Goal: Communication & Community: Ask a question

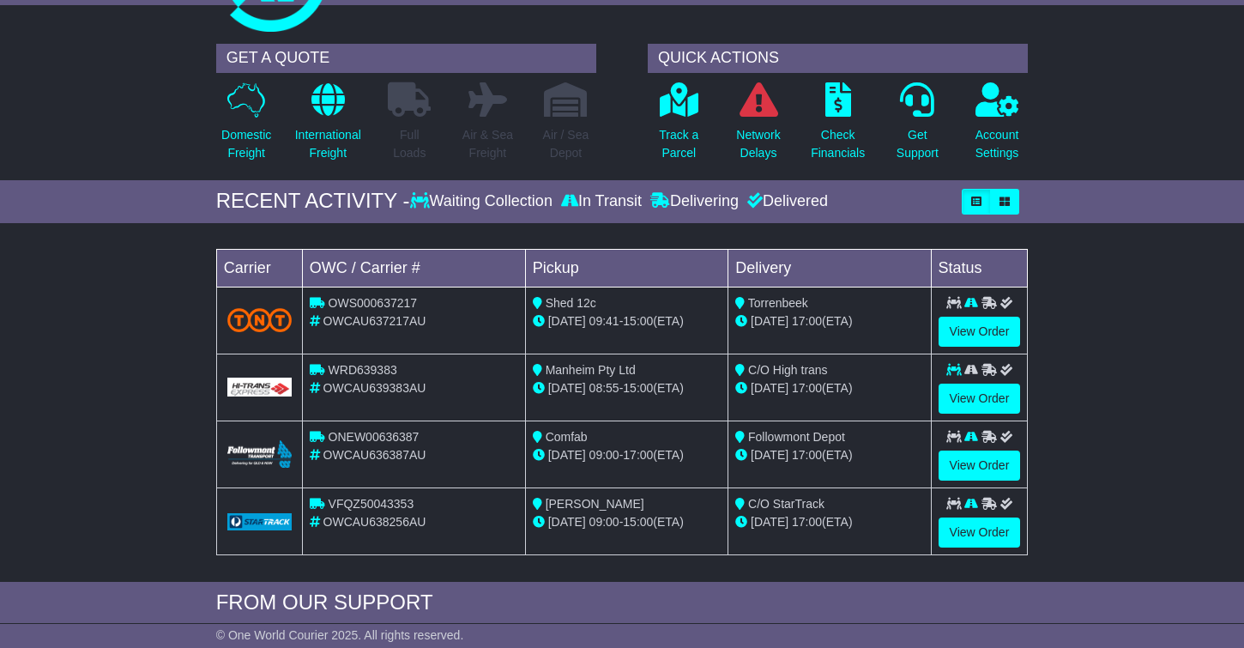
scroll to position [96, 0]
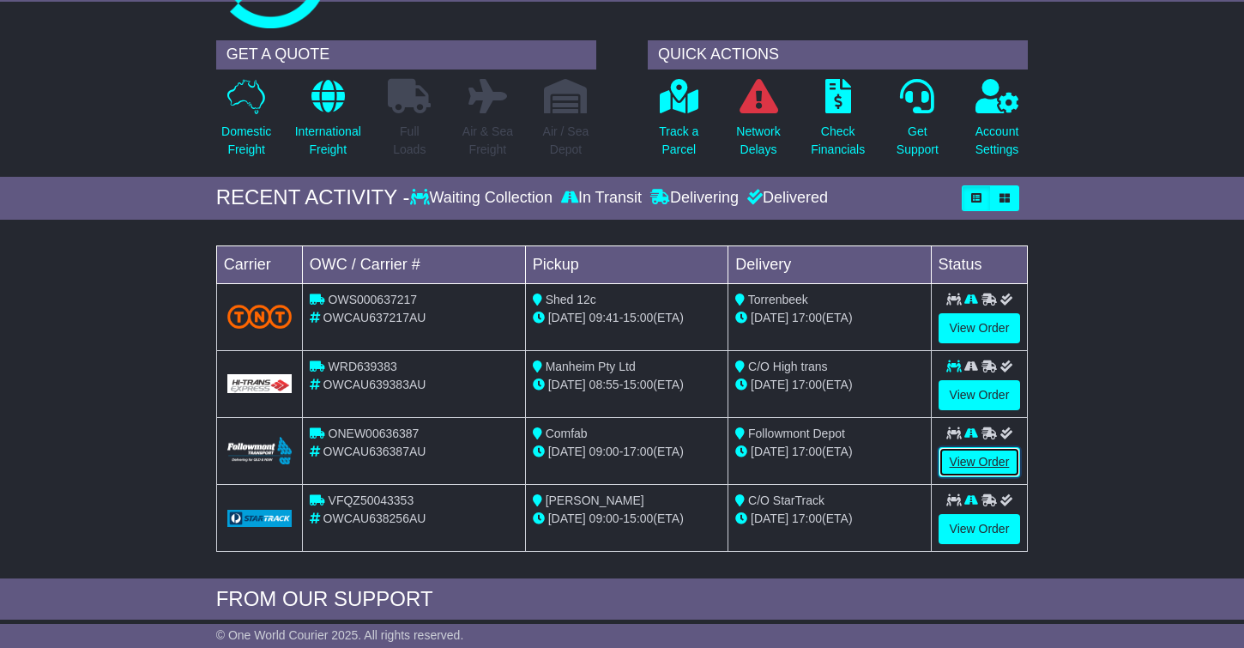
click at [983, 460] on link "View Order" at bounding box center [980, 462] width 82 height 30
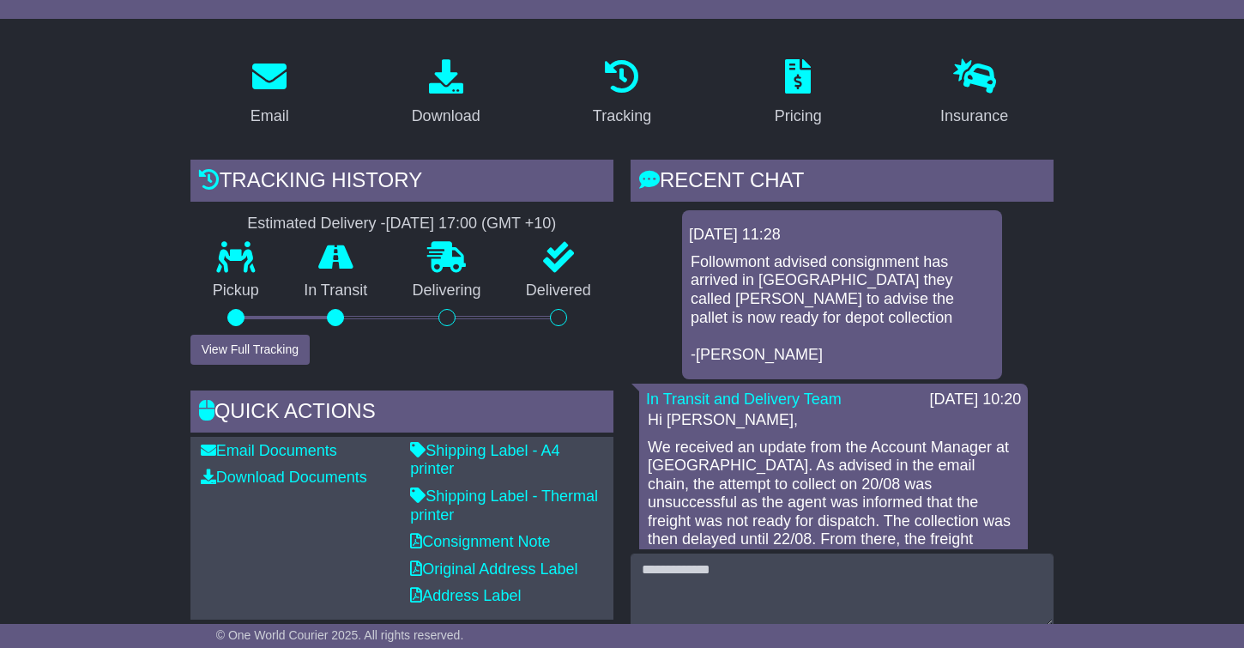
scroll to position [257, 0]
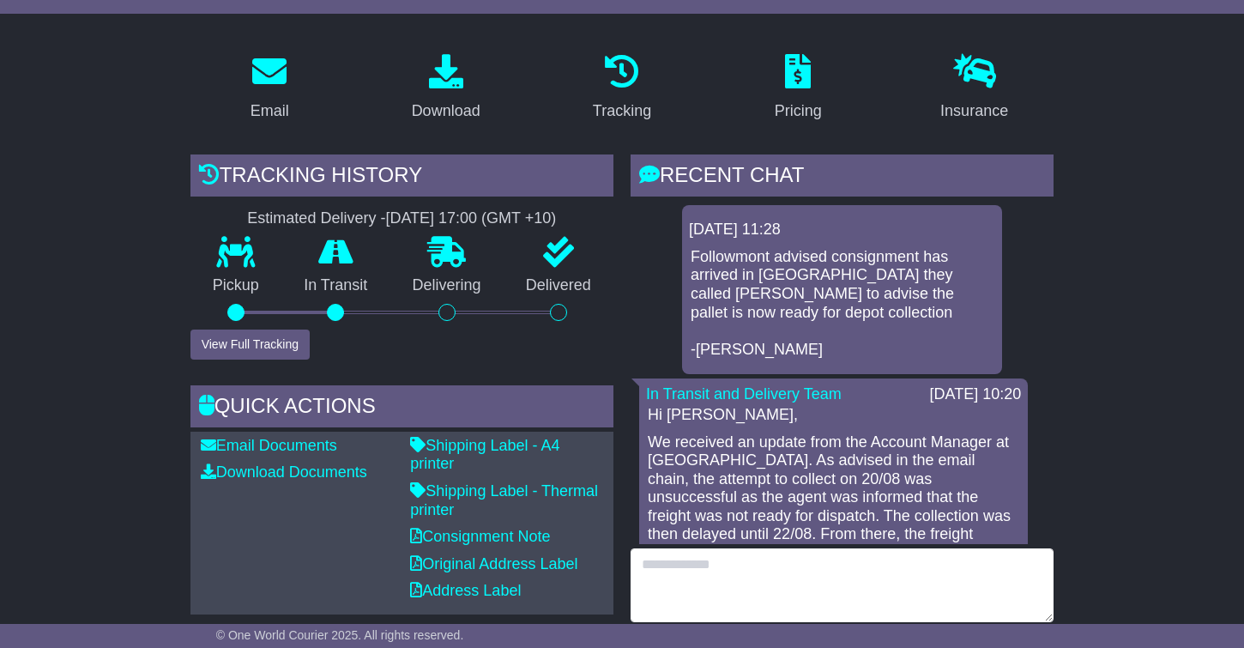
click at [921, 596] on textarea at bounding box center [842, 585] width 423 height 74
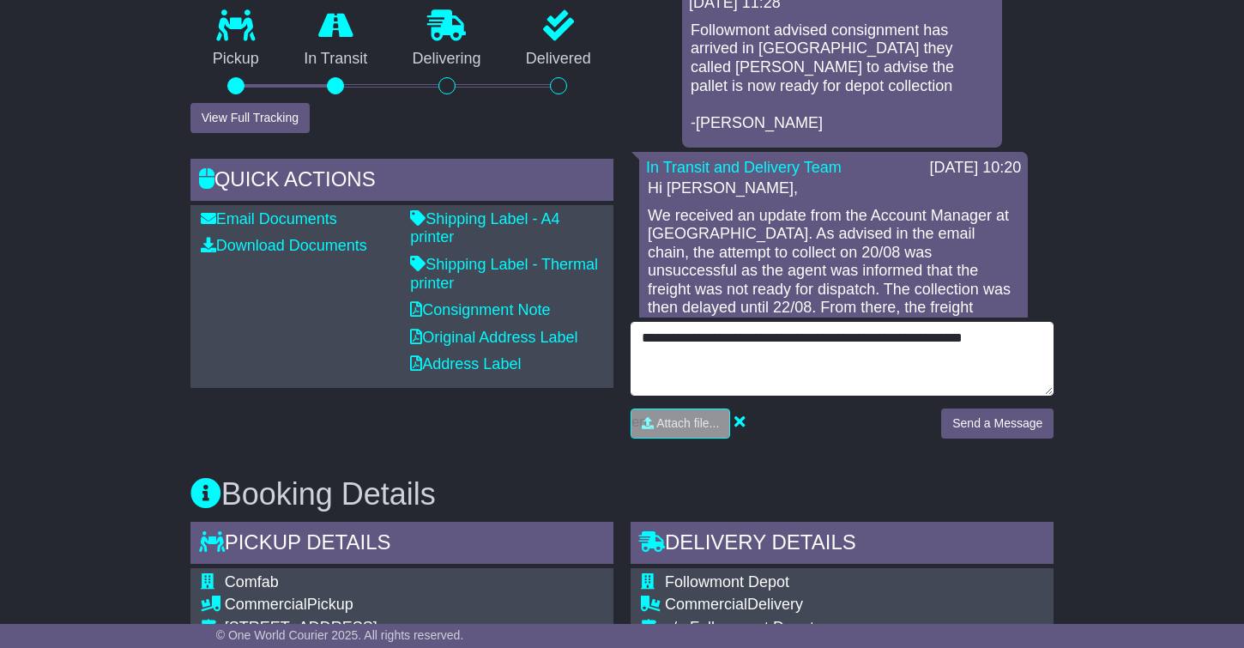
scroll to position [480, 0]
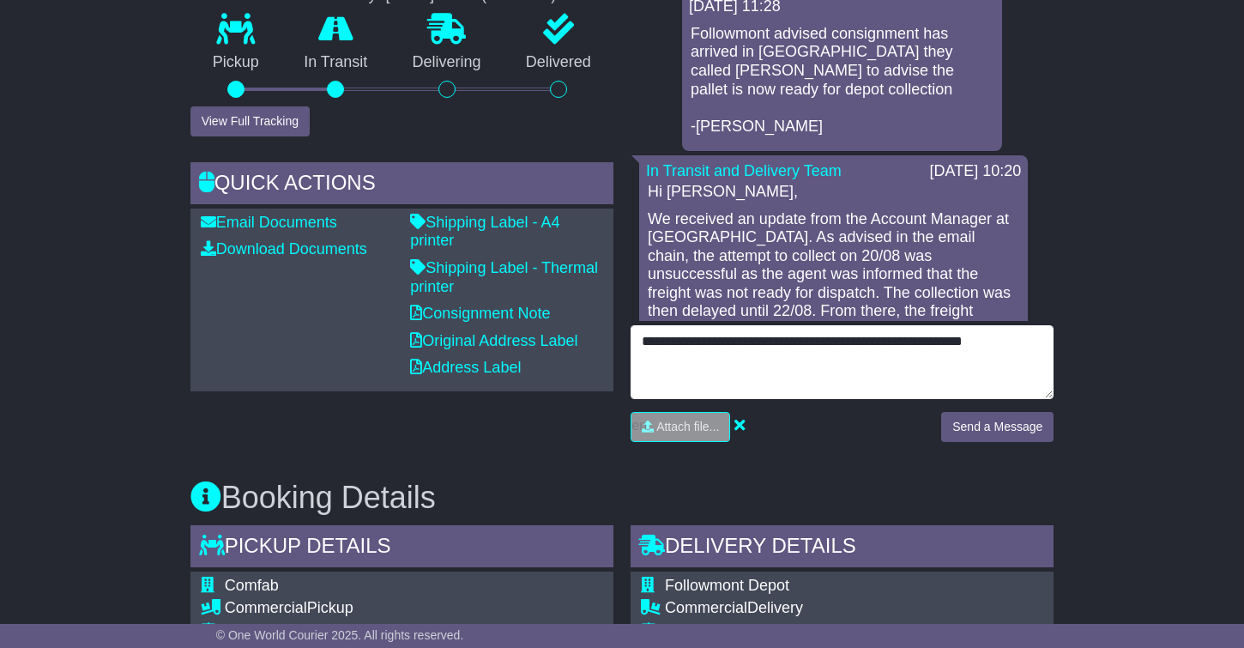
type textarea "**********"
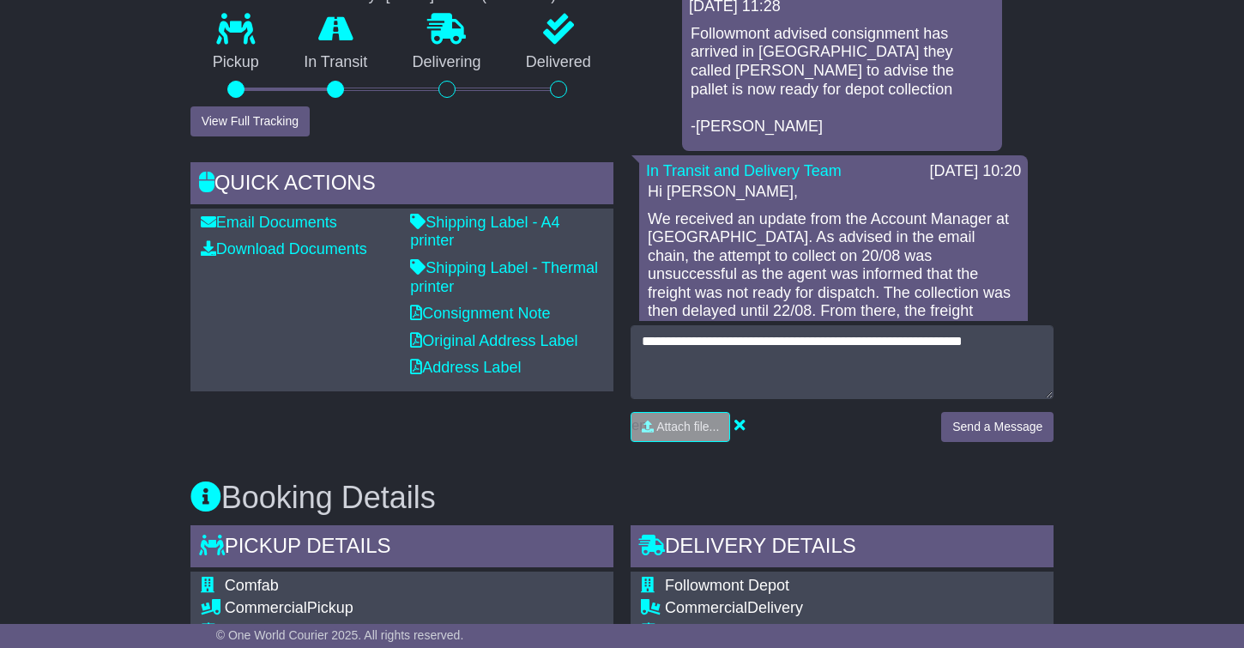
click at [993, 449] on div "Send a Message" at bounding box center [998, 433] width 130 height 43
click at [992, 426] on button "Send a Message" at bounding box center [997, 427] width 112 height 30
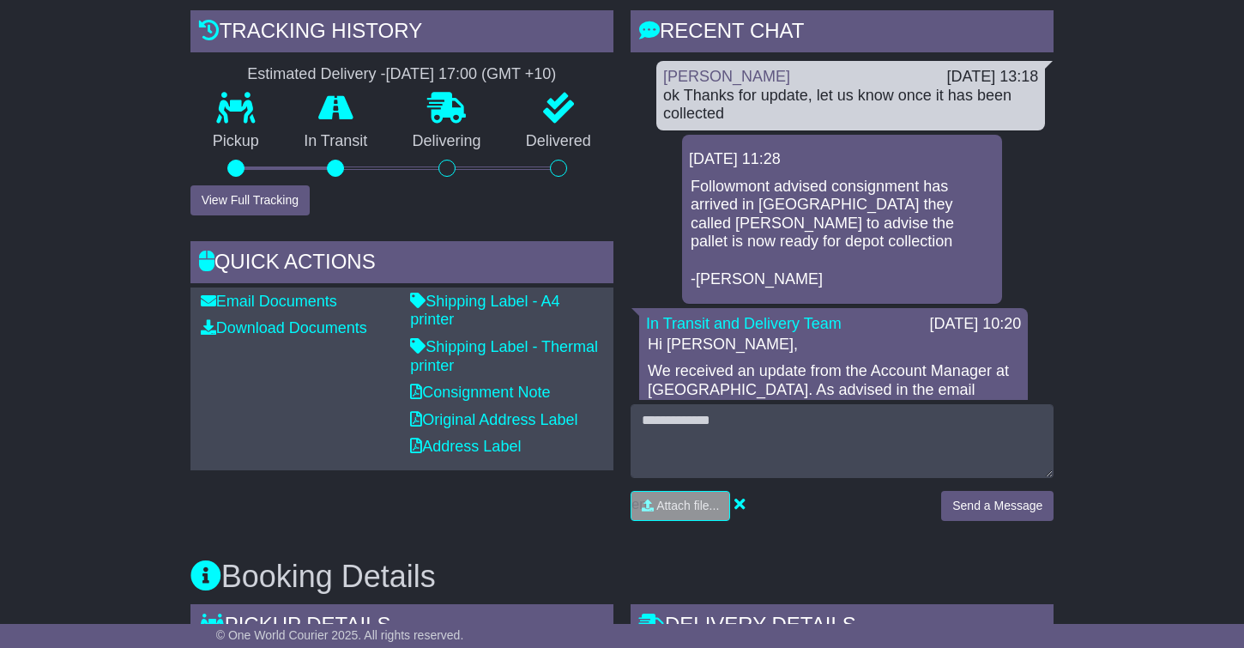
scroll to position [415, 0]
